Goal: Transaction & Acquisition: Purchase product/service

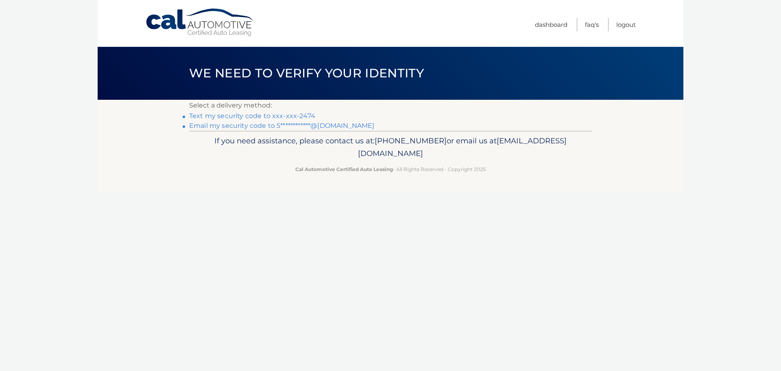
click at [249, 115] on link "Text my security code to xxx-xxx-2474" at bounding box center [252, 116] width 126 height 8
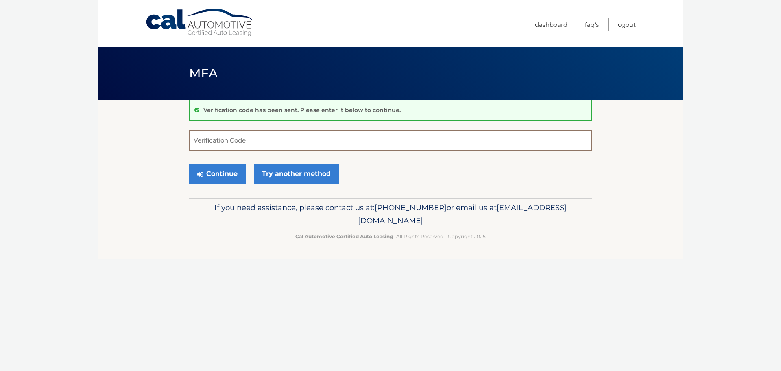
click at [331, 140] on input "Verification Code" at bounding box center [390, 140] width 403 height 20
type input "965074"
click at [221, 171] on button "Continue" at bounding box center [217, 173] width 57 height 20
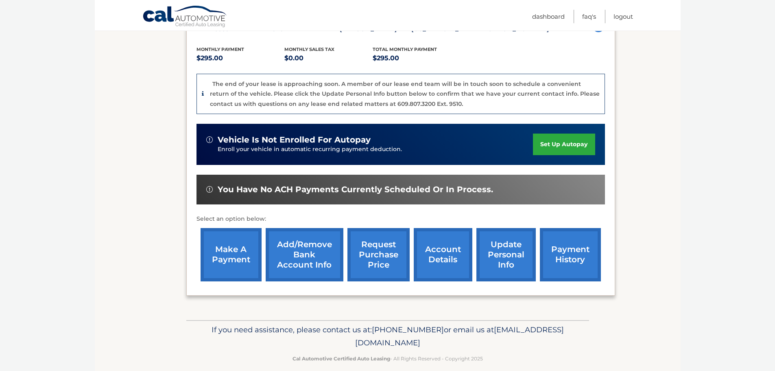
scroll to position [163, 0]
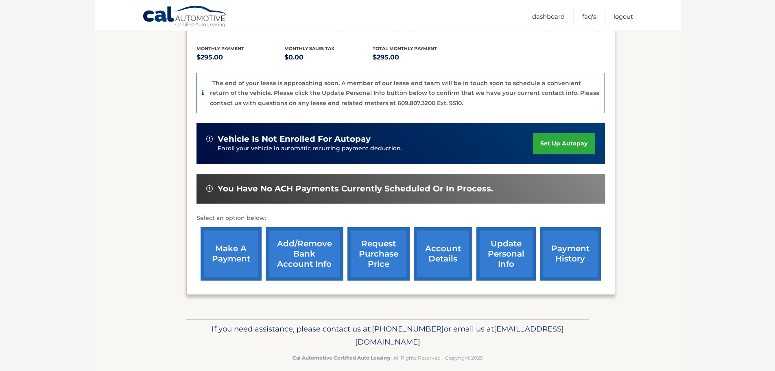
click at [224, 250] on link "make a payment" at bounding box center [231, 253] width 61 height 53
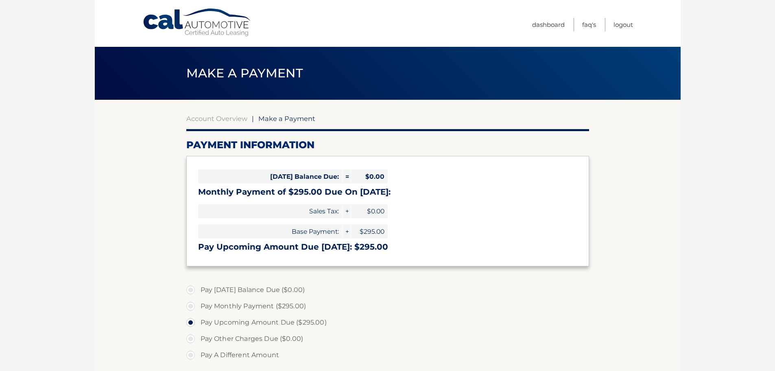
select select "OGU3NmJjYTgtZWFkNS00OGQyLWIwMzktOTJmNjk0ZjdiNDdj"
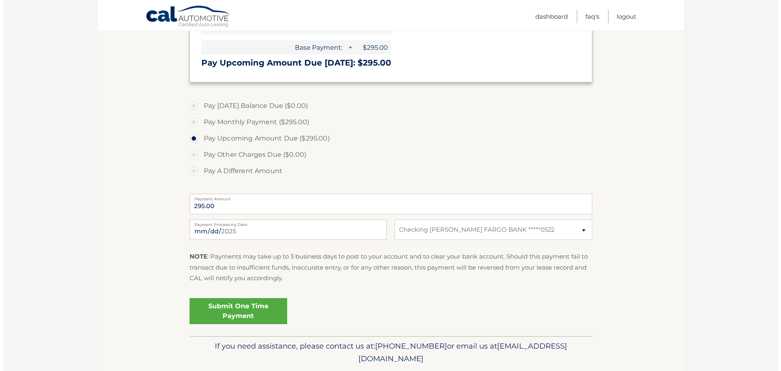
scroll to position [203, 0]
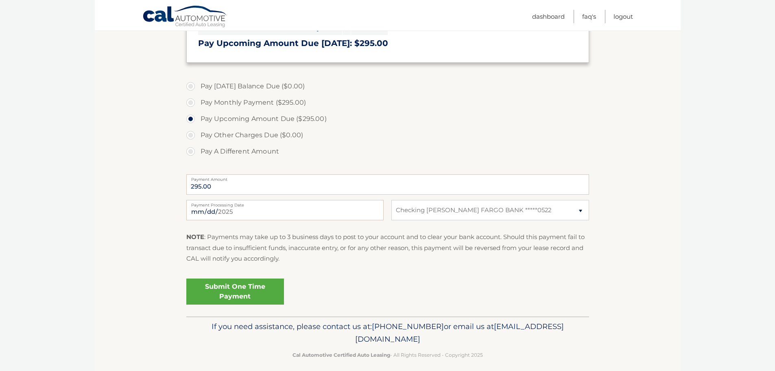
click at [240, 287] on link "Submit One Time Payment" at bounding box center [235, 291] width 98 height 26
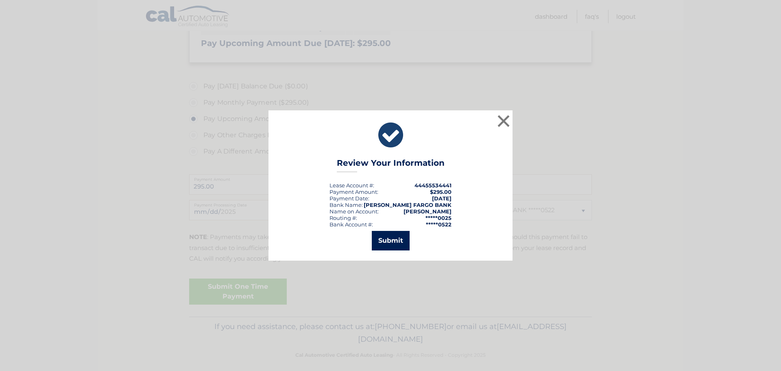
click at [391, 238] on button "Submit" at bounding box center [391, 241] width 38 height 20
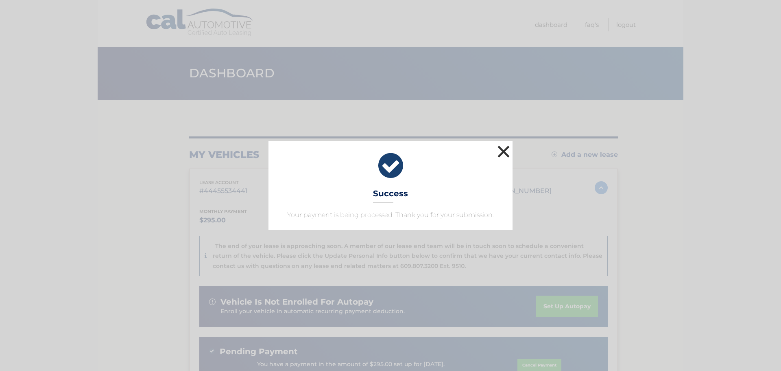
click at [503, 149] on button "×" at bounding box center [503, 151] width 16 height 16
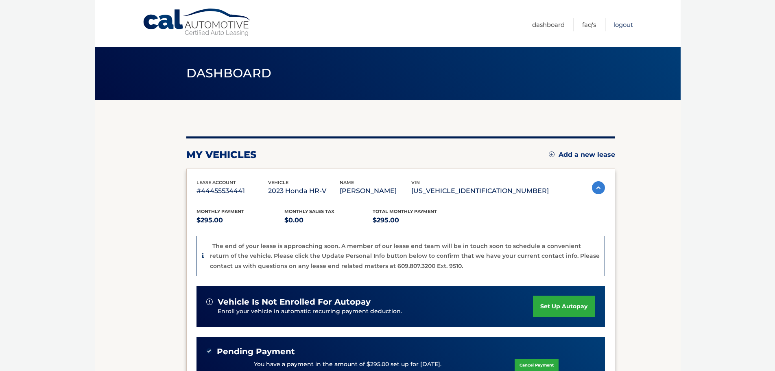
click at [621, 24] on link "Logout" at bounding box center [623, 24] width 20 height 13
